Goal: Complete application form: Complete application form

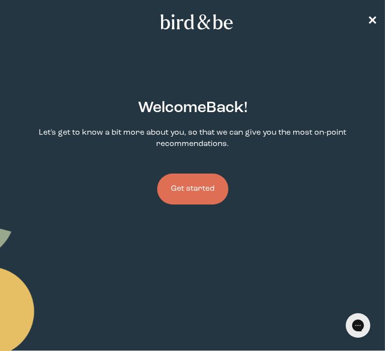
click at [214, 198] on button "Get started" at bounding box center [192, 188] width 71 height 31
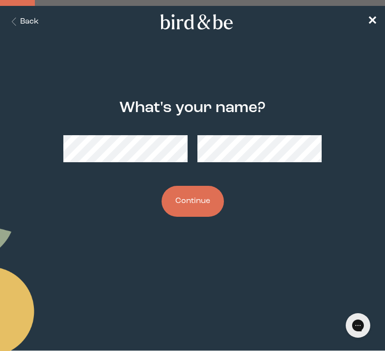
click at [205, 197] on button "Continue" at bounding box center [193, 201] width 62 height 31
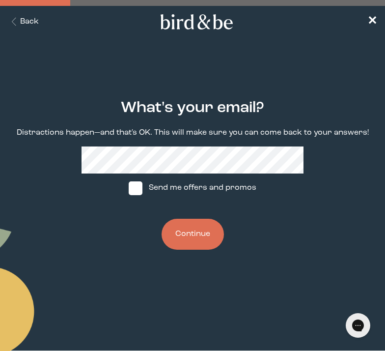
click at [196, 235] on button "Continue" at bounding box center [193, 234] width 62 height 31
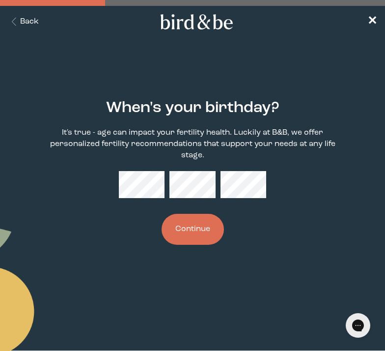
click at [196, 235] on button "Continue" at bounding box center [193, 229] width 62 height 31
click at [162, 214] on button "Continue" at bounding box center [193, 229] width 62 height 31
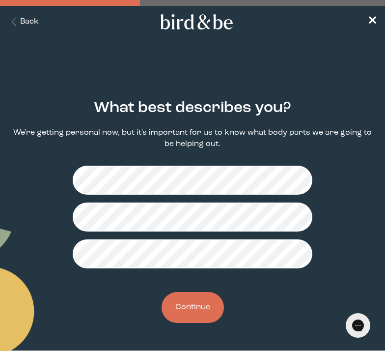
click at [201, 301] on button "Continue" at bounding box center [193, 307] width 62 height 31
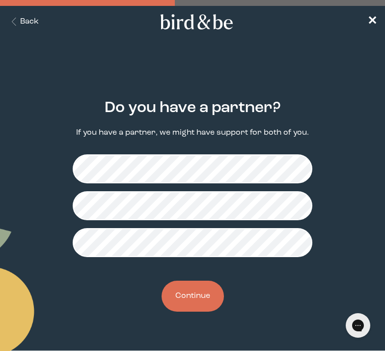
click at [193, 292] on button "Continue" at bounding box center [193, 295] width 62 height 31
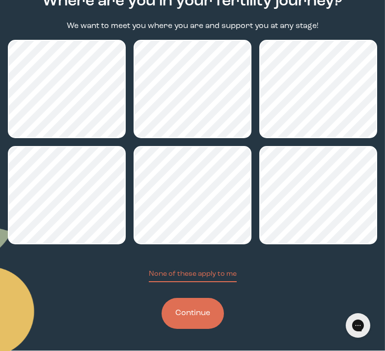
scroll to position [107, 0]
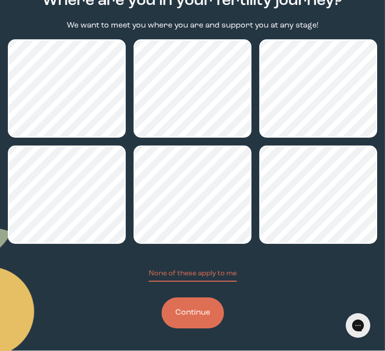
click at [196, 313] on button "Continue" at bounding box center [193, 312] width 62 height 31
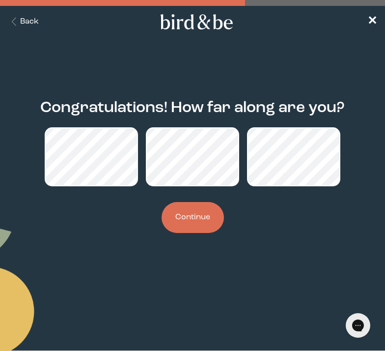
click at [176, 225] on button "Continue" at bounding box center [193, 217] width 62 height 31
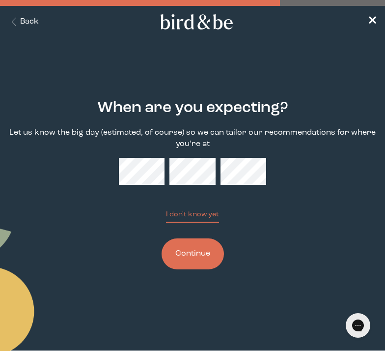
click at [196, 263] on button "Continue" at bounding box center [193, 253] width 62 height 31
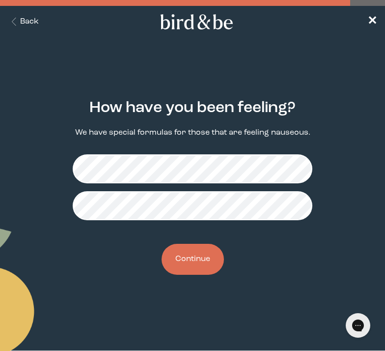
click at [197, 252] on button "Continue" at bounding box center [193, 259] width 62 height 31
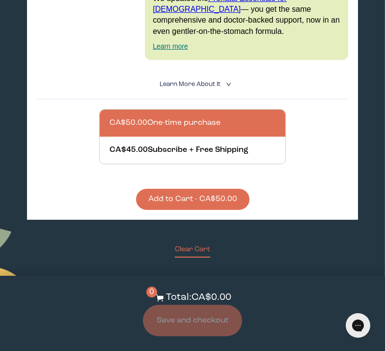
scroll to position [980, 0]
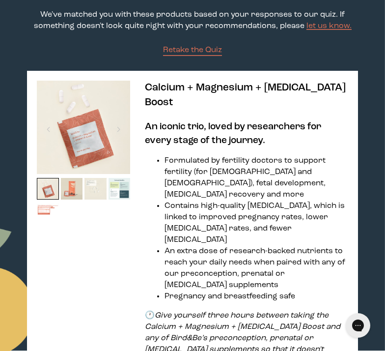
scroll to position [100, 0]
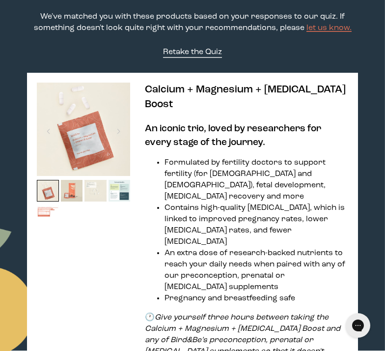
click at [196, 54] on span "Retake the Quiz" at bounding box center [192, 52] width 59 height 8
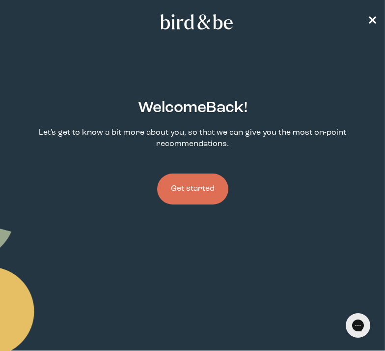
click at [203, 191] on button "Get started" at bounding box center [192, 188] width 71 height 31
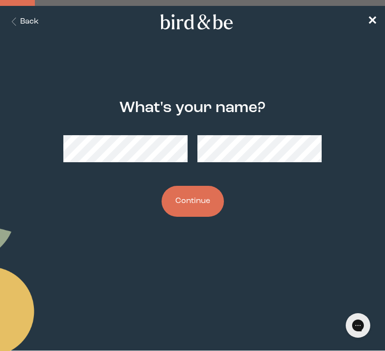
click at [203, 191] on button "Continue" at bounding box center [193, 201] width 62 height 31
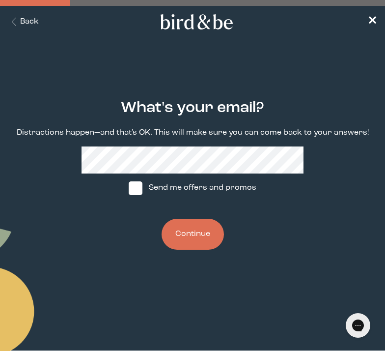
click at [199, 229] on button "Continue" at bounding box center [193, 234] width 62 height 31
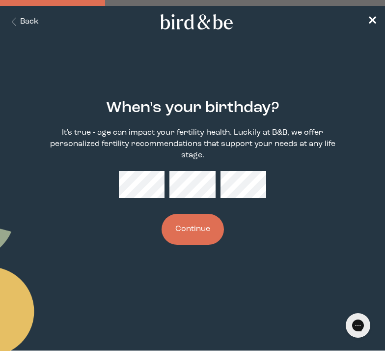
click at [201, 234] on button "Continue" at bounding box center [193, 229] width 62 height 31
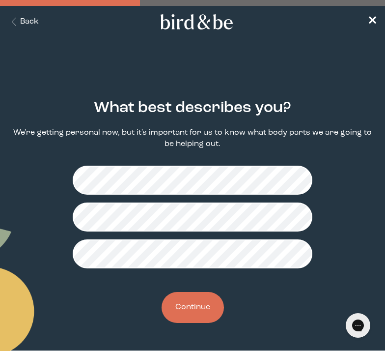
click at [196, 289] on div "What best describes you? We're getting personal now, but it's important for us …" at bounding box center [192, 211] width 369 height 255
click at [195, 303] on button "Continue" at bounding box center [193, 307] width 62 height 31
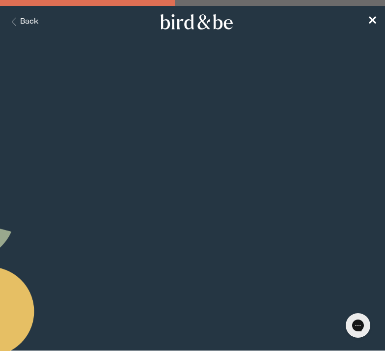
click at [195, 309] on button "Continue" at bounding box center [193, 295] width 62 height 31
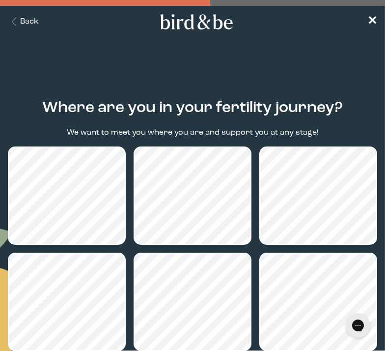
scroll to position [109, 0]
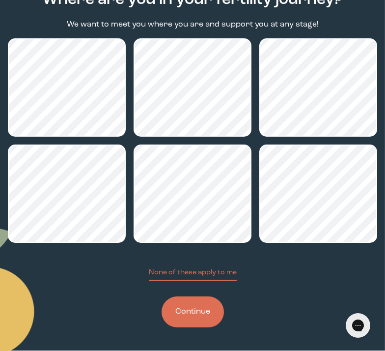
click at [195, 308] on button "Continue" at bounding box center [193, 311] width 62 height 31
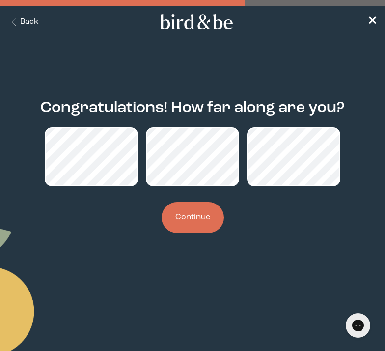
click at [195, 229] on button "Continue" at bounding box center [193, 217] width 62 height 31
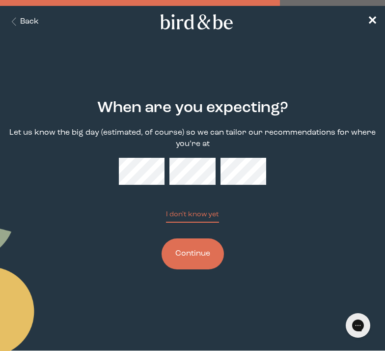
click at [192, 261] on button "Continue" at bounding box center [193, 253] width 62 height 31
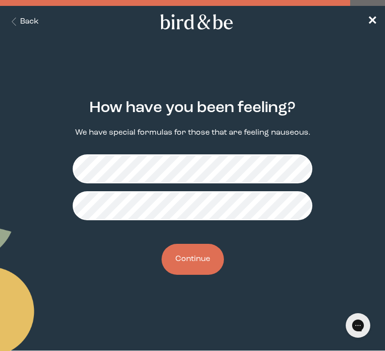
click at [195, 262] on button "Continue" at bounding box center [193, 259] width 62 height 31
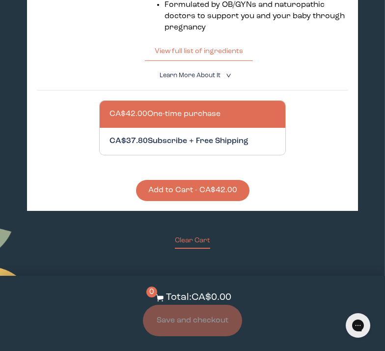
scroll to position [889, 0]
